Goal: Check status: Check status

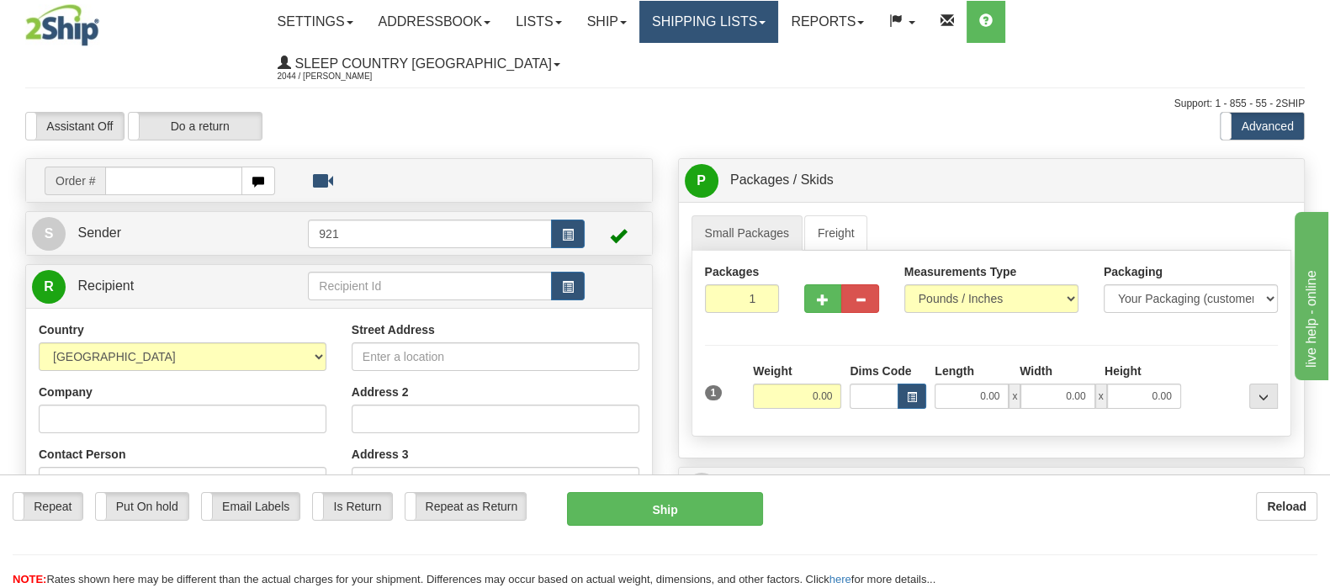
click at [778, 12] on link "Shipping lists" at bounding box center [708, 22] width 139 height 42
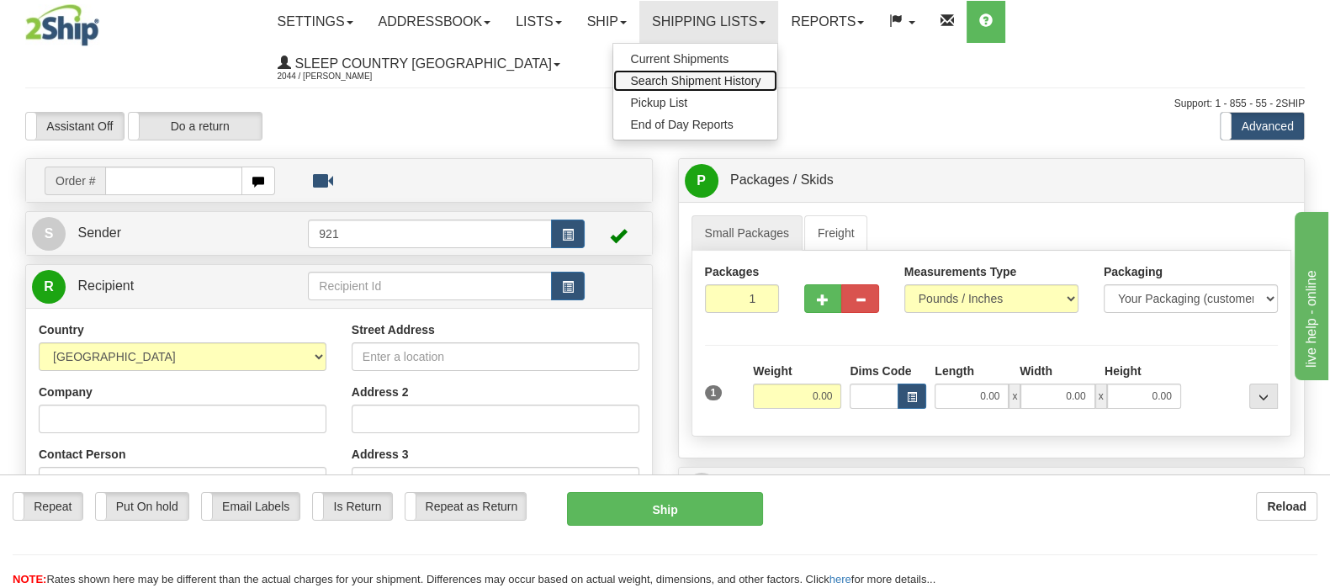
click at [760, 79] on span "Search Shipment History" at bounding box center [695, 80] width 130 height 13
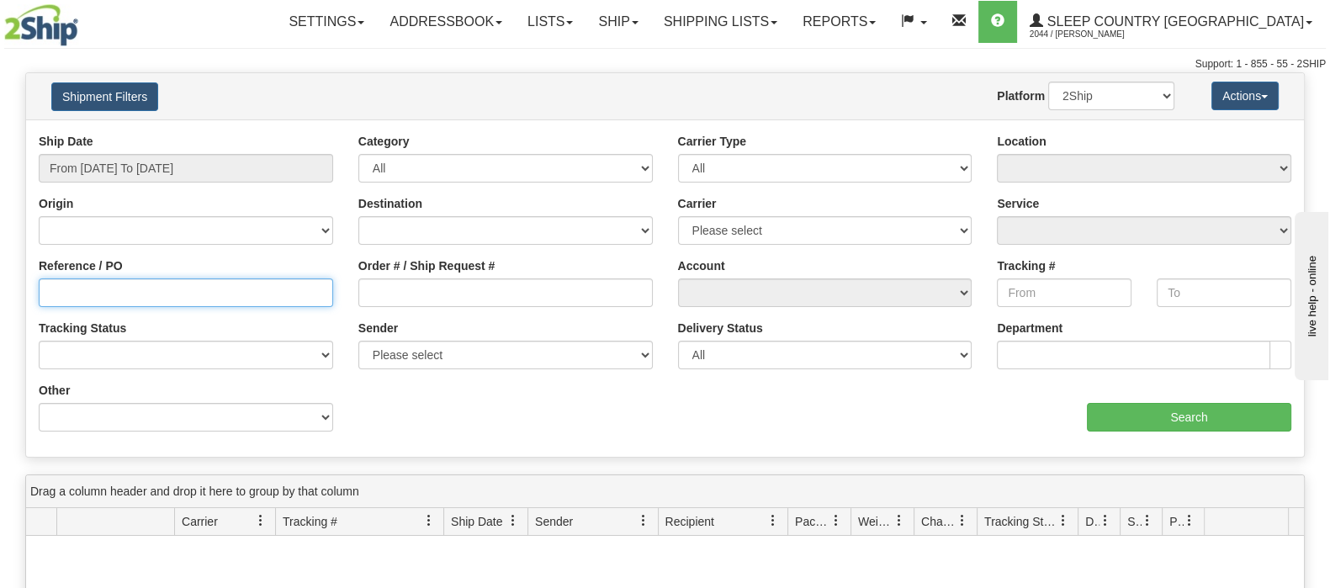
click at [95, 291] on input "Reference / PO" at bounding box center [186, 292] width 294 height 29
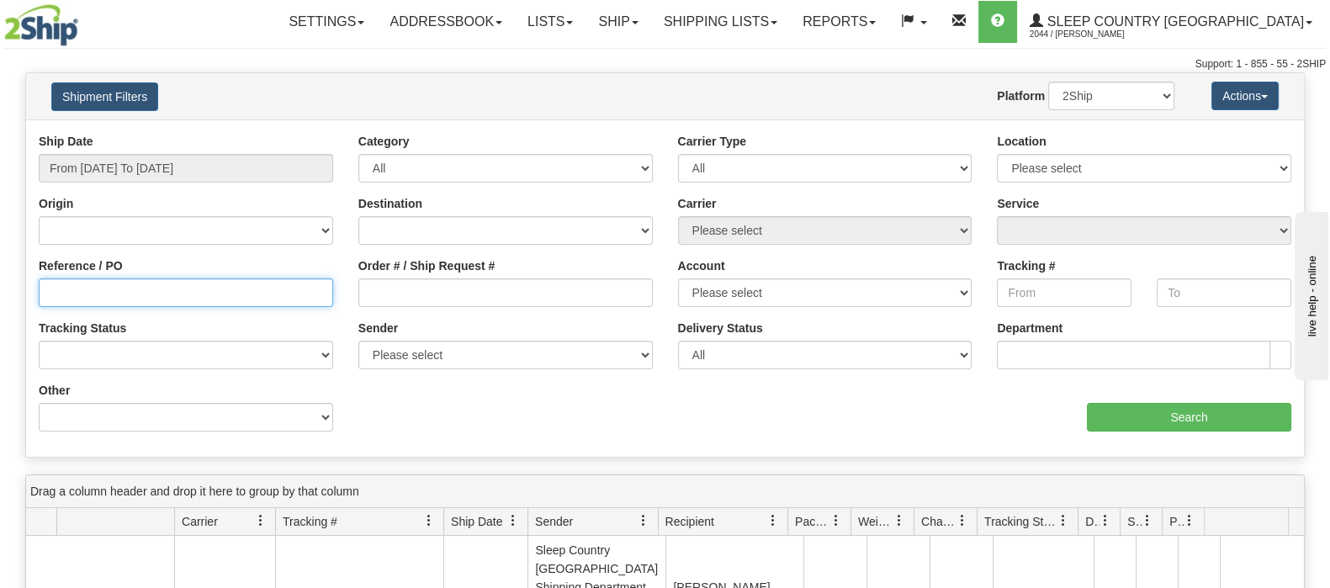
paste input "125462"
type input "125462"
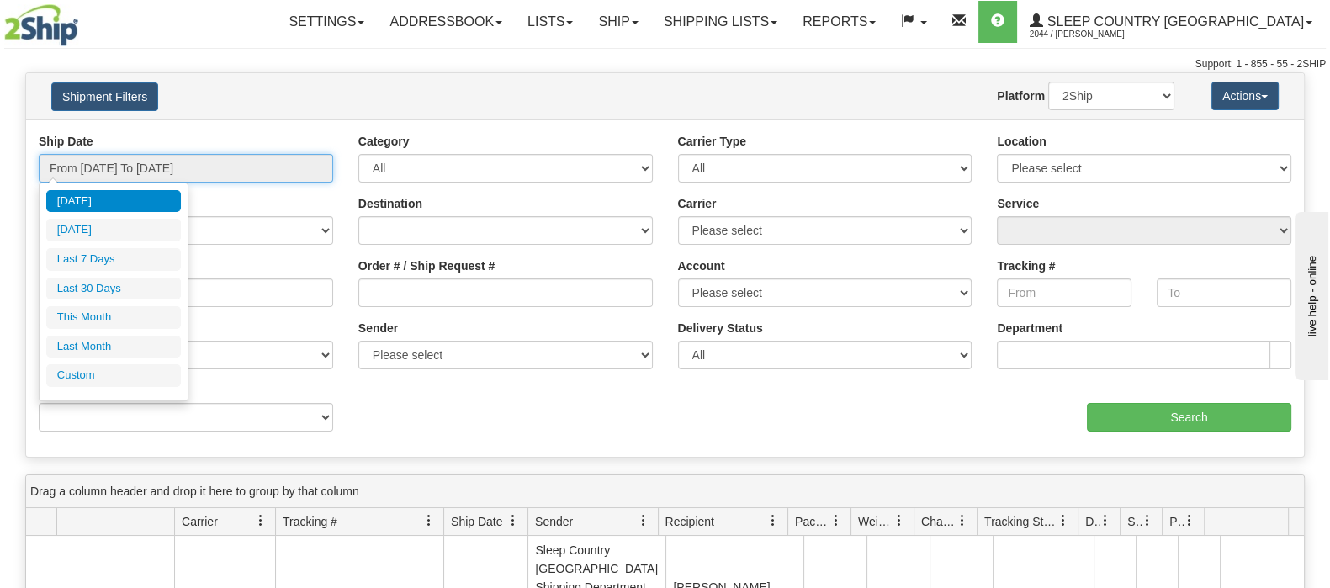
click at [209, 154] on input "From 08/28/2025 To 08/29/2025" at bounding box center [186, 168] width 294 height 29
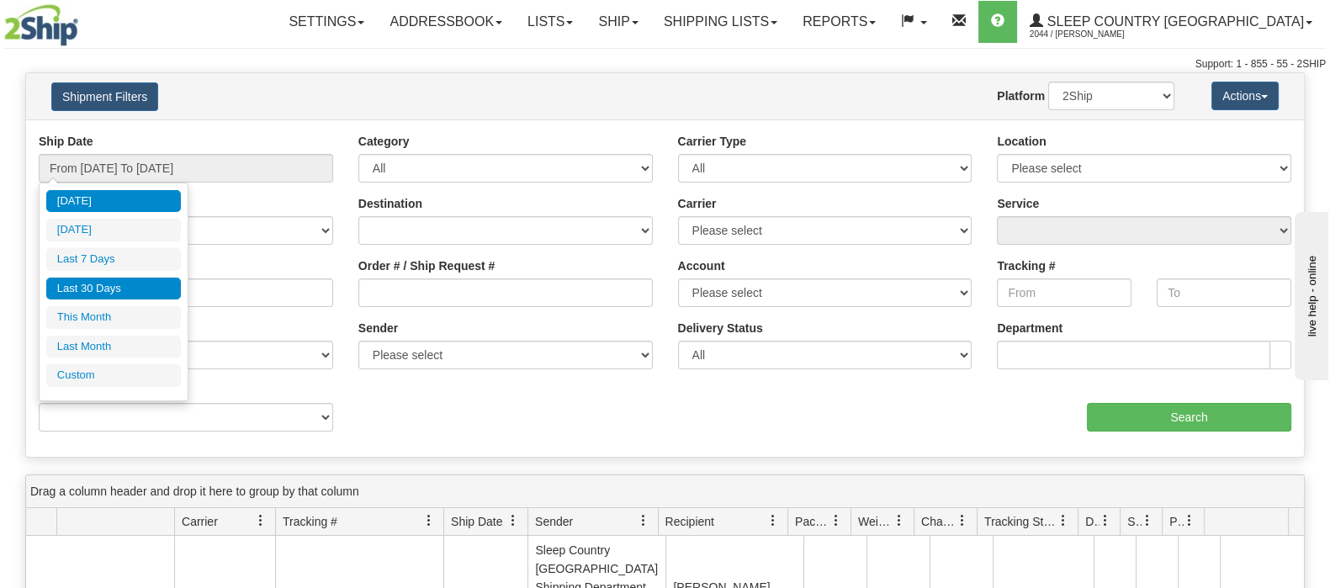
click at [122, 283] on li "Last 30 Days" at bounding box center [113, 289] width 135 height 23
type input "From 07/31/2025 To 08/29/2025"
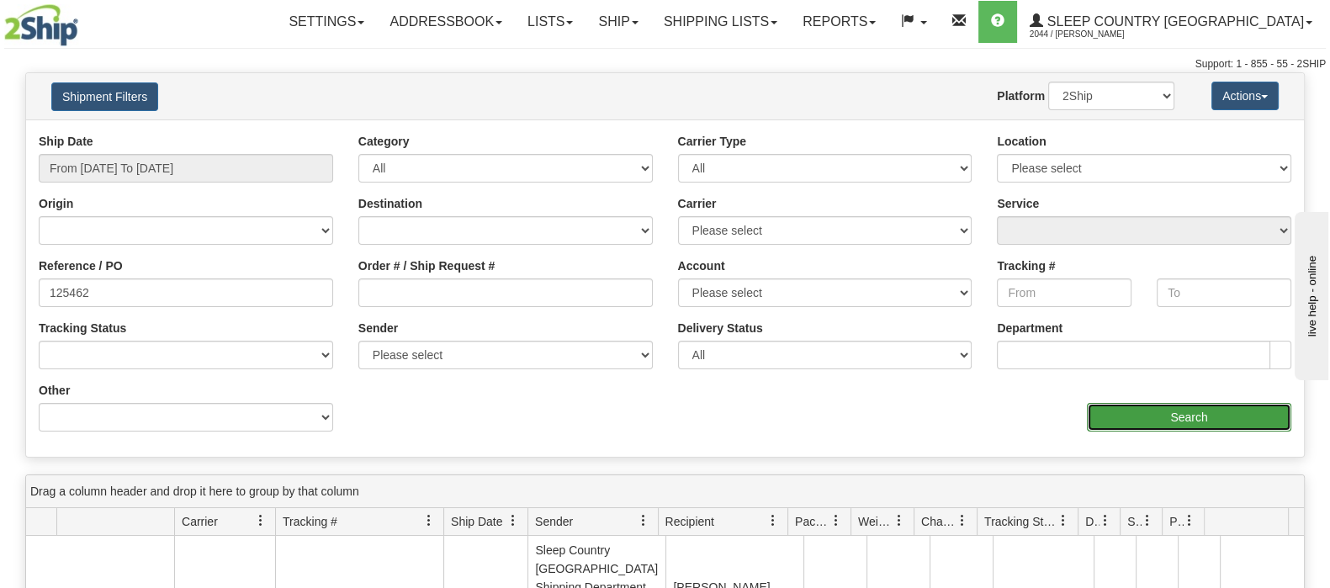
click at [1127, 412] on input "Search" at bounding box center [1189, 417] width 204 height 29
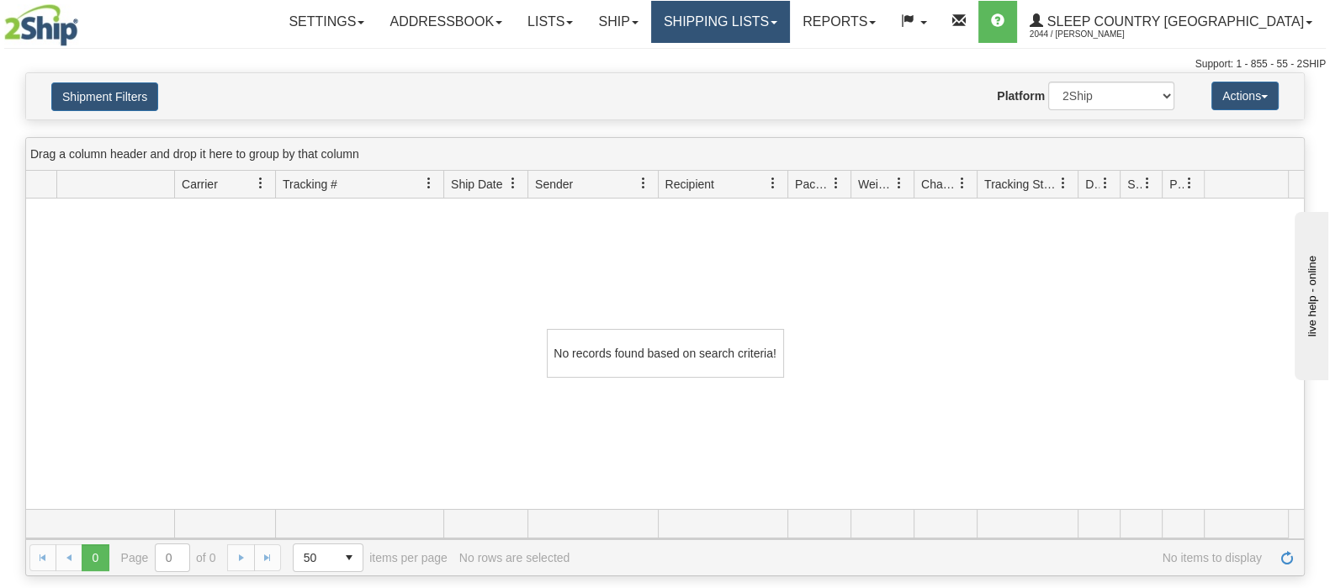
click at [775, 16] on link "Shipping lists" at bounding box center [720, 22] width 139 height 42
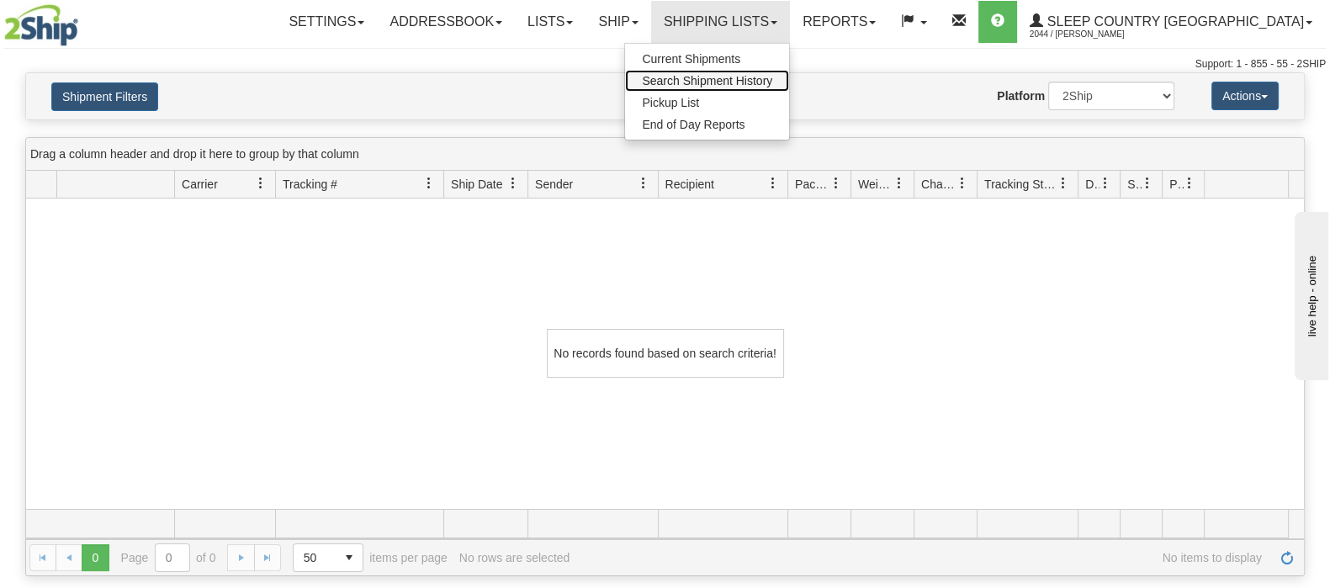
click at [772, 77] on span "Search Shipment History" at bounding box center [707, 80] width 130 height 13
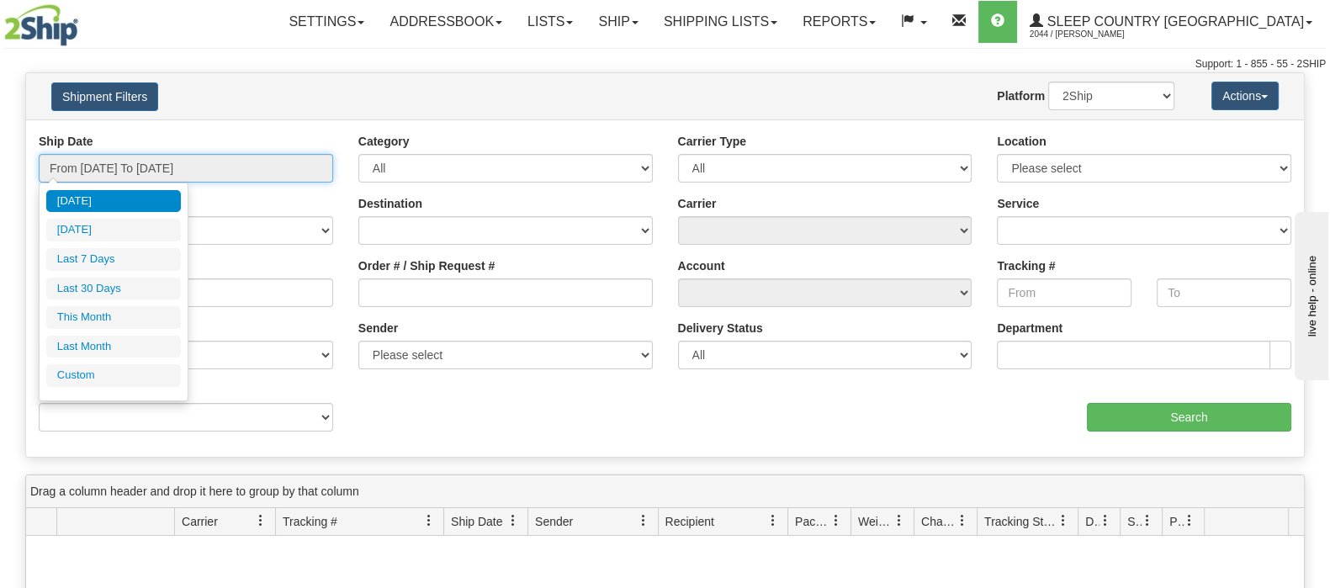
click at [151, 162] on input "From 08/28/2025 To 08/29/2025" at bounding box center [186, 168] width 294 height 29
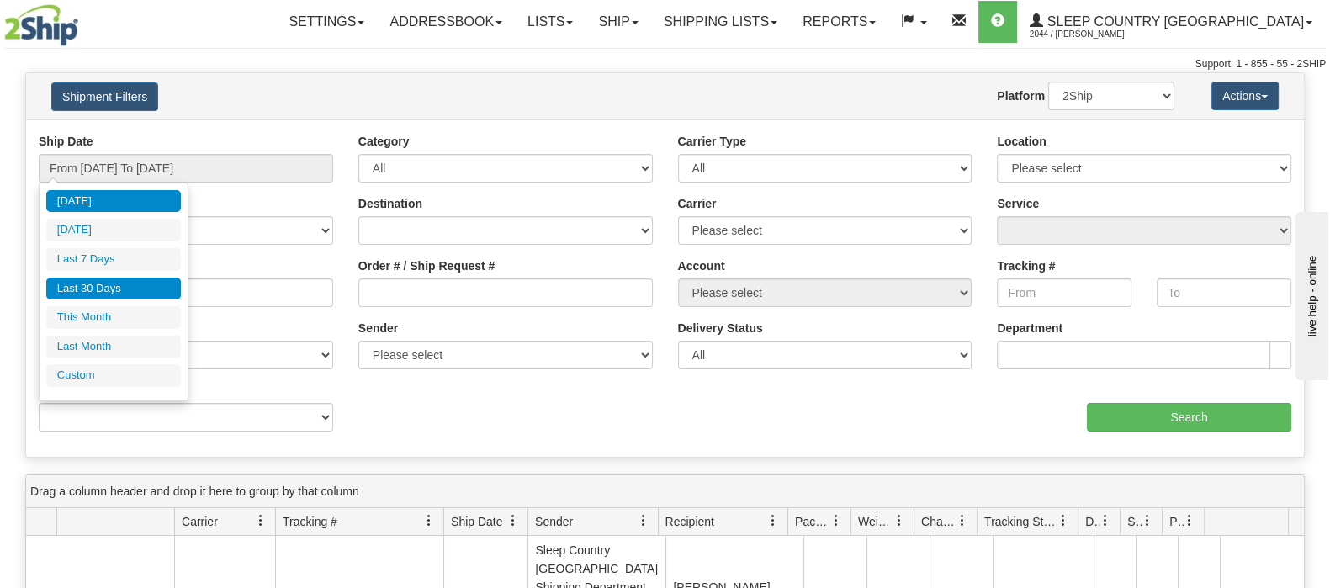
click at [146, 286] on li "Last 30 Days" at bounding box center [113, 289] width 135 height 23
type input "From 07/31/2025 To 08/29/2025"
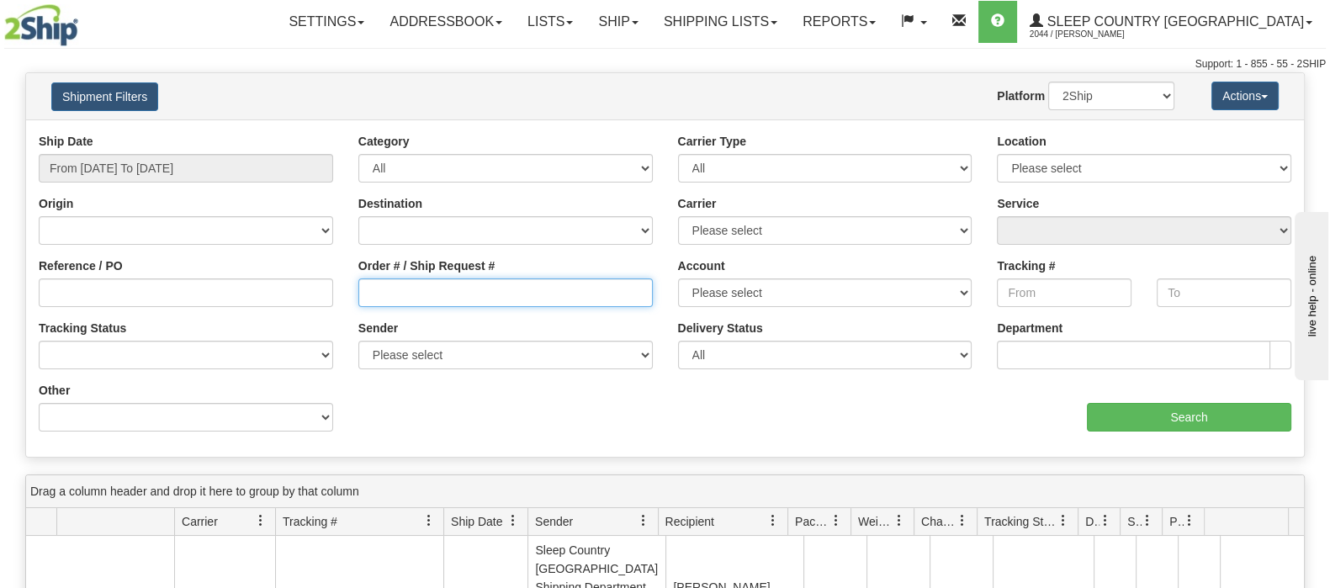
click at [384, 287] on input "Order # / Ship Request #" at bounding box center [505, 292] width 294 height 29
paste input "125462"
type input "125462"
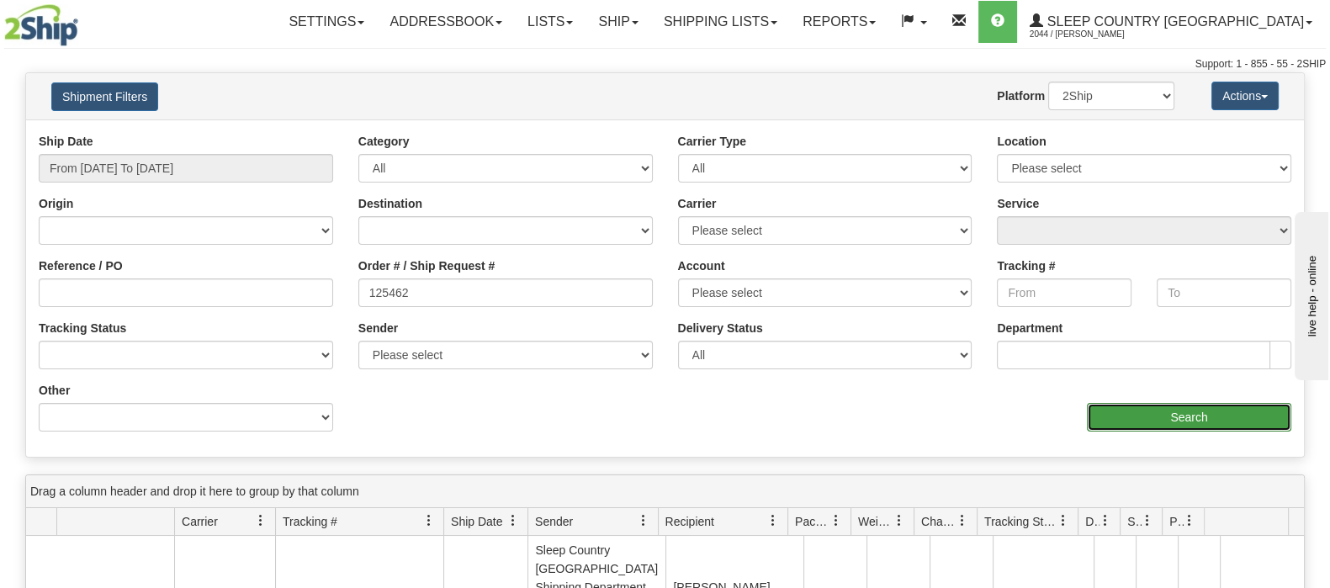
click at [1193, 415] on input "Search" at bounding box center [1189, 417] width 204 height 29
